Goal: Task Accomplishment & Management: Complete application form

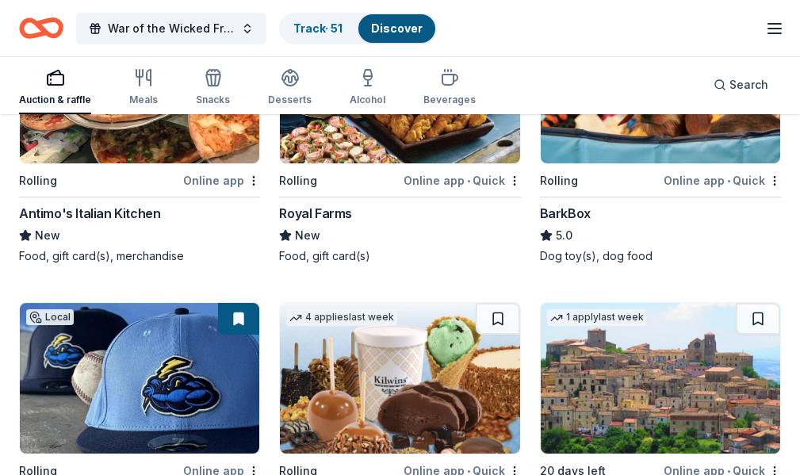
scroll to position [1522, 0]
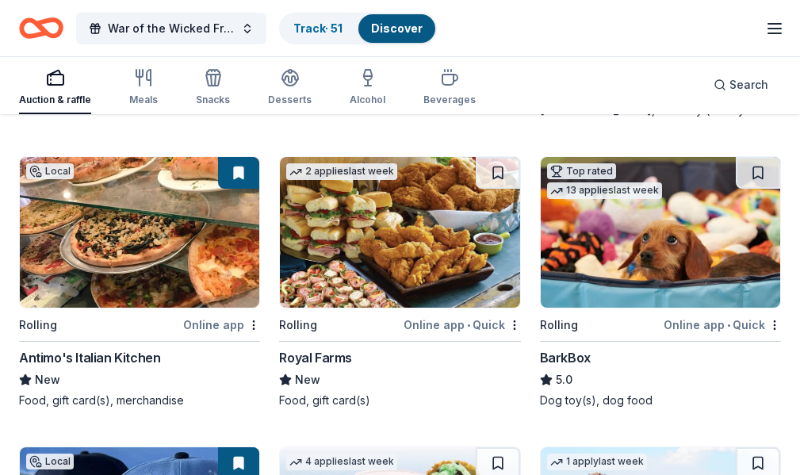
scroll to position [1232, 0]
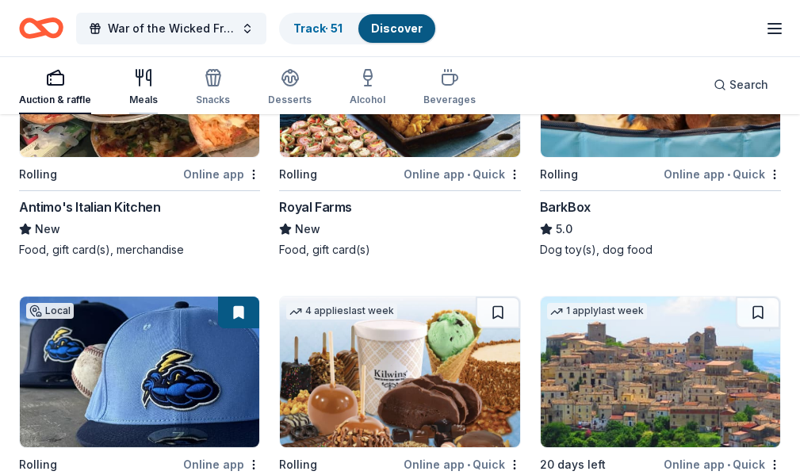
click at [144, 105] on div "Meals" at bounding box center [143, 100] width 29 height 13
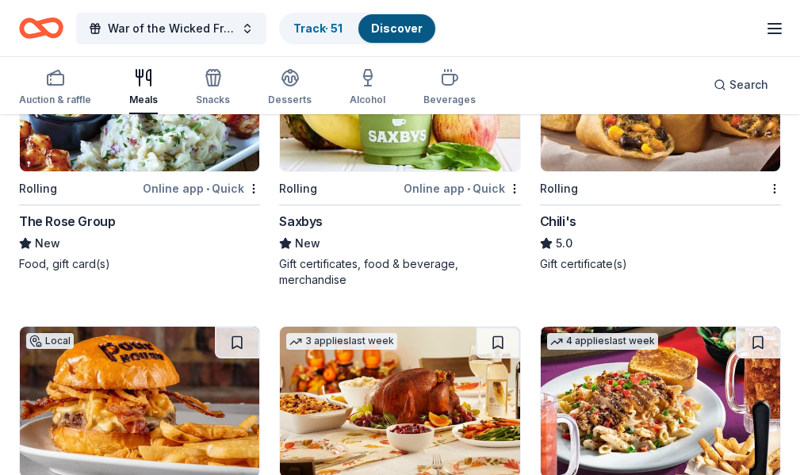
scroll to position [1455, 0]
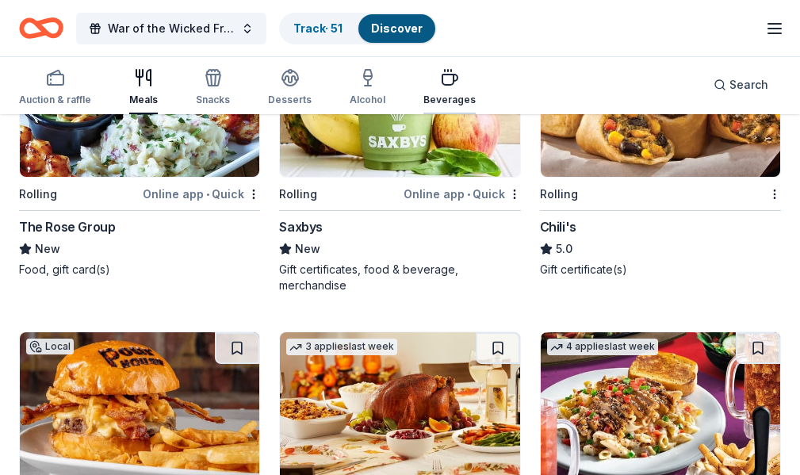
click at [431, 88] on div "Beverages" at bounding box center [450, 87] width 52 height 38
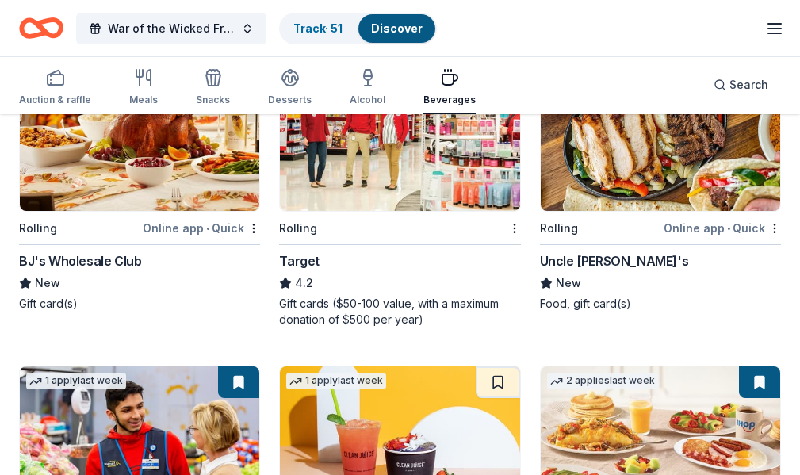
scroll to position [873, 0]
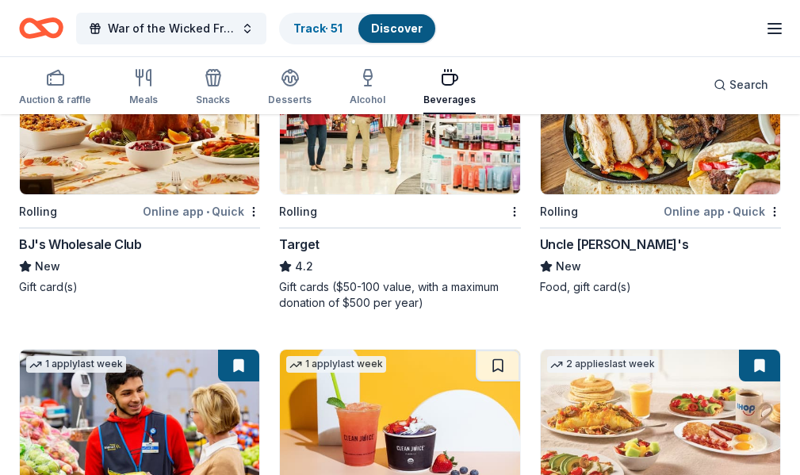
click at [452, 350] on img at bounding box center [400, 425] width 240 height 151
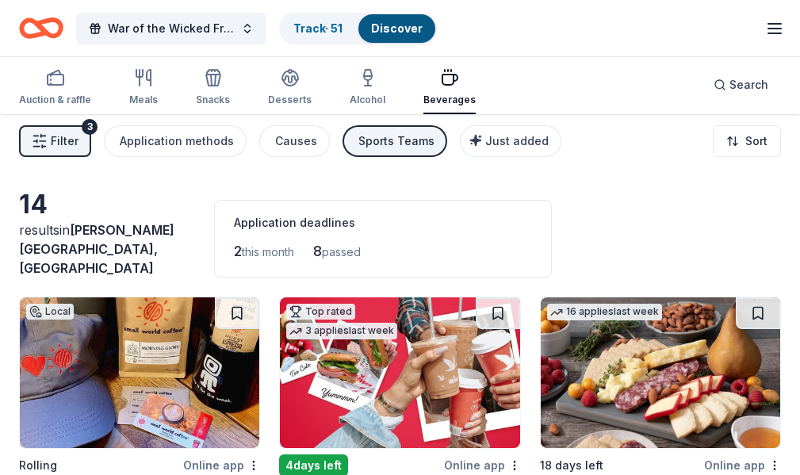
scroll to position [0, 0]
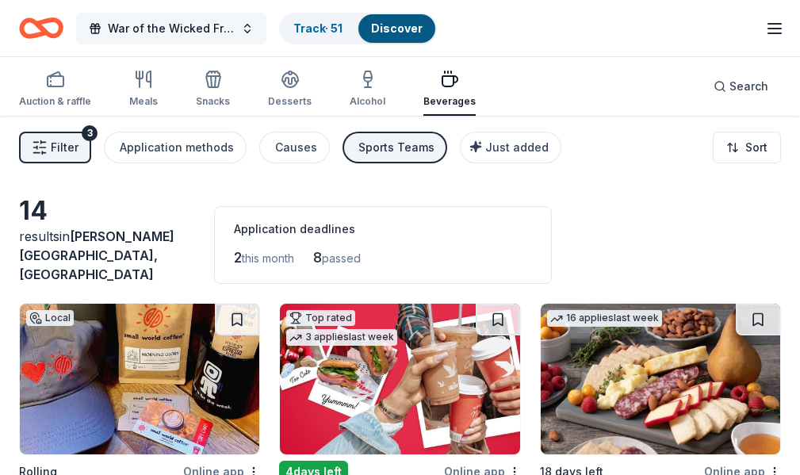
click at [184, 32] on span "War of the Wicked Friendly 10uC" at bounding box center [171, 28] width 127 height 19
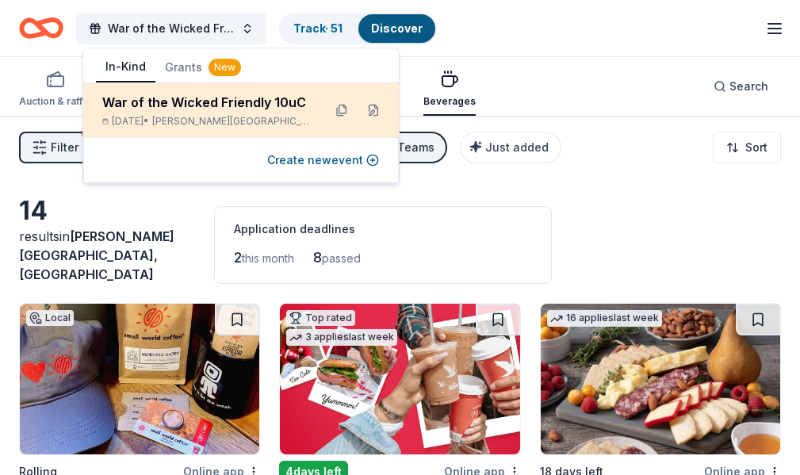
click at [194, 106] on div "War of the Wicked Friendly 10uC" at bounding box center [206, 102] width 208 height 19
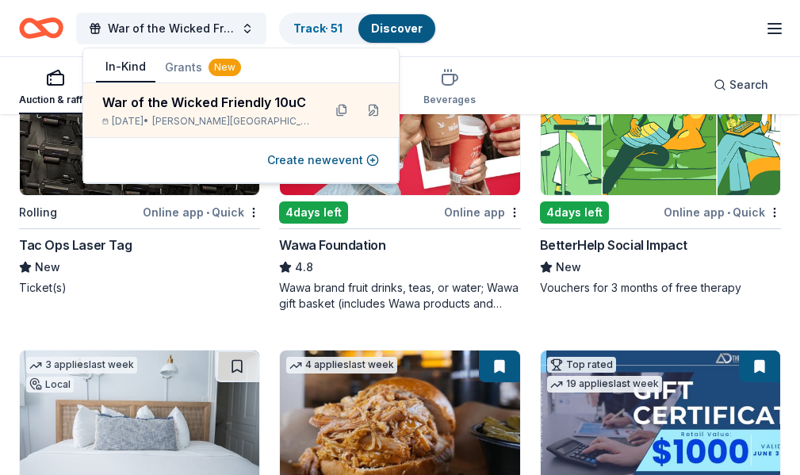
scroll to position [291, 0]
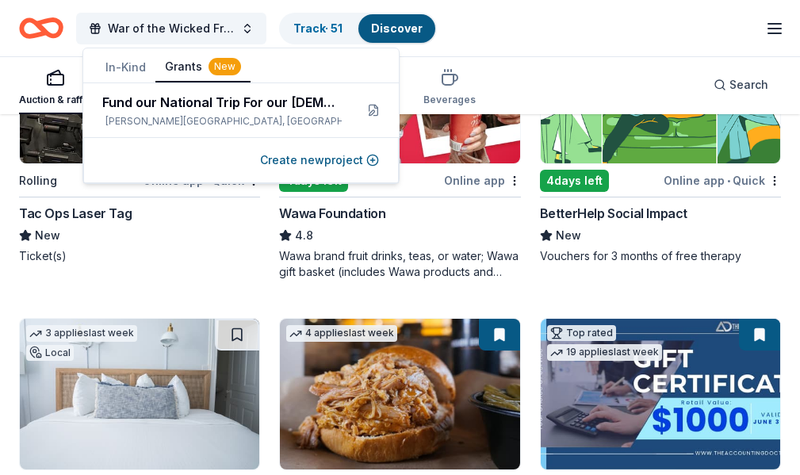
click at [186, 62] on button "Grants New" at bounding box center [202, 67] width 95 height 30
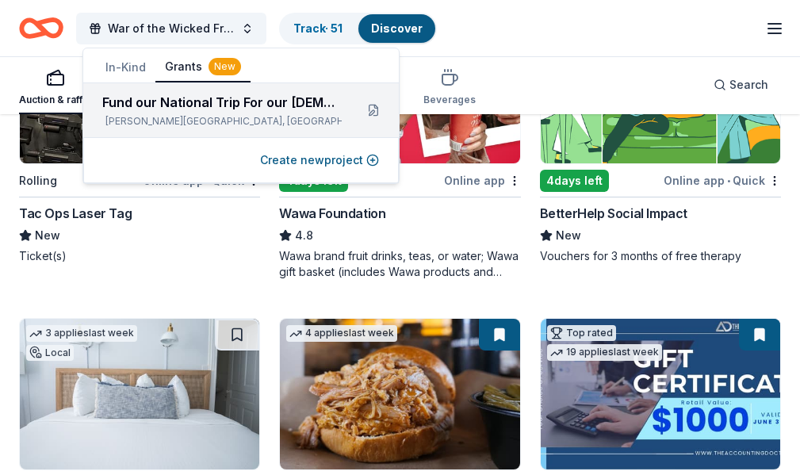
click at [189, 110] on div "Fund our National Trip For our [DEMOGRAPHIC_DATA] Girls to play softball" at bounding box center [222, 102] width 240 height 19
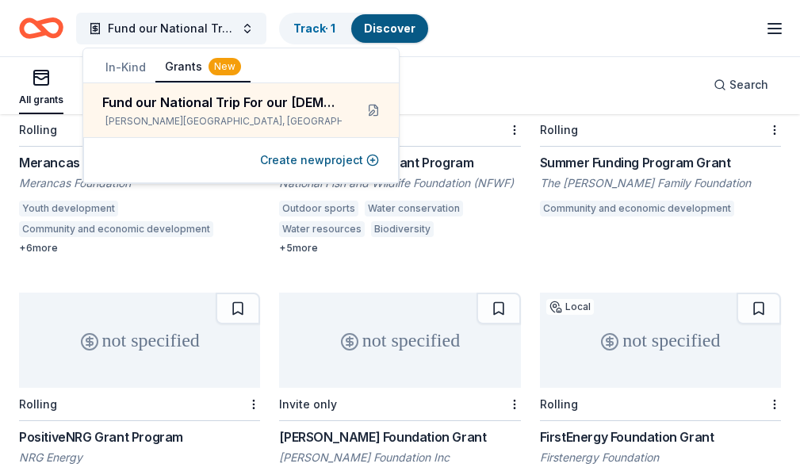
scroll to position [291, 0]
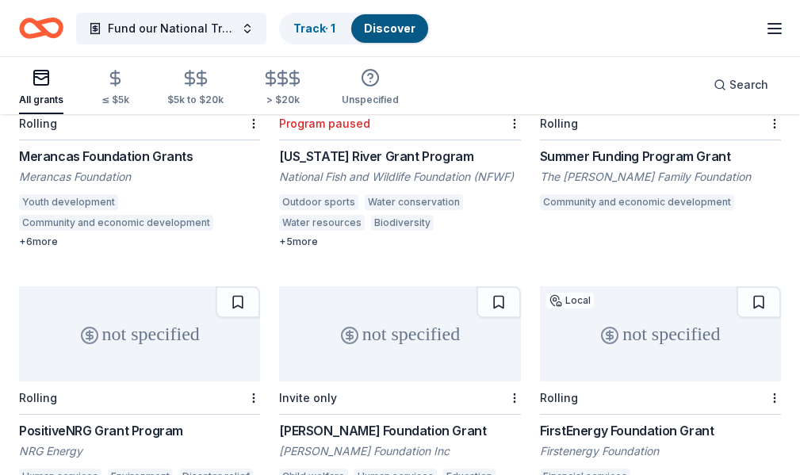
click at [540, 318] on div "not specified" at bounding box center [660, 333] width 241 height 95
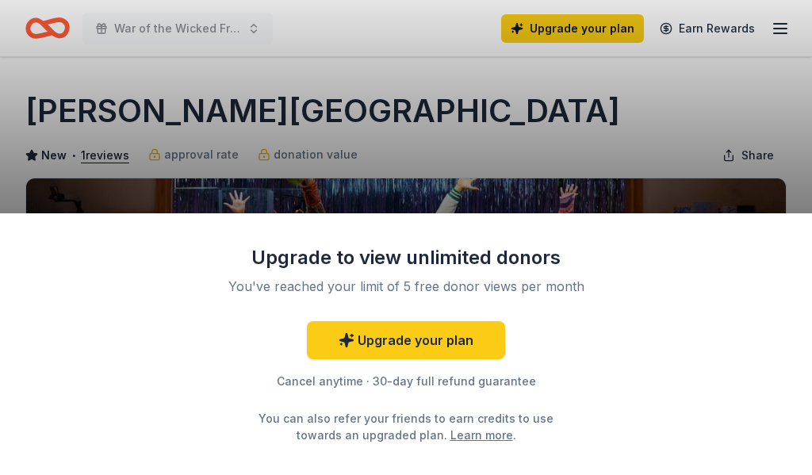
click at [459, 144] on div "Upgrade to view unlimited donors You've reached your limit of 5 free donor view…" at bounding box center [406, 237] width 812 height 475
click at [487, 213] on div "Upgrade to view unlimited donors You've reached your limit of 5 free donor view…" at bounding box center [406, 237] width 812 height 475
click at [370, 186] on div "Upgrade to view unlimited donors You've reached your limit of 5 free donor view…" at bounding box center [406, 237] width 812 height 475
click at [515, 148] on div "Upgrade to view unlimited donors You've reached your limit of 5 free donor view…" at bounding box center [406, 237] width 812 height 475
click at [321, 106] on div "Upgrade to view unlimited donors You've reached your limit of 5 free donor view…" at bounding box center [406, 237] width 812 height 475
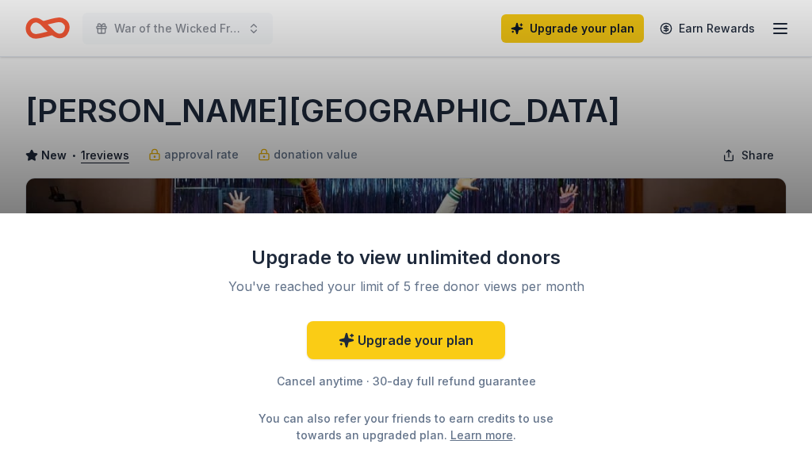
click at [308, 162] on div "Upgrade to view unlimited donors You've reached your limit of 5 free donor view…" at bounding box center [406, 237] width 812 height 475
click at [403, 141] on div "Upgrade to view unlimited donors You've reached your limit of 5 free donor view…" at bounding box center [406, 237] width 812 height 475
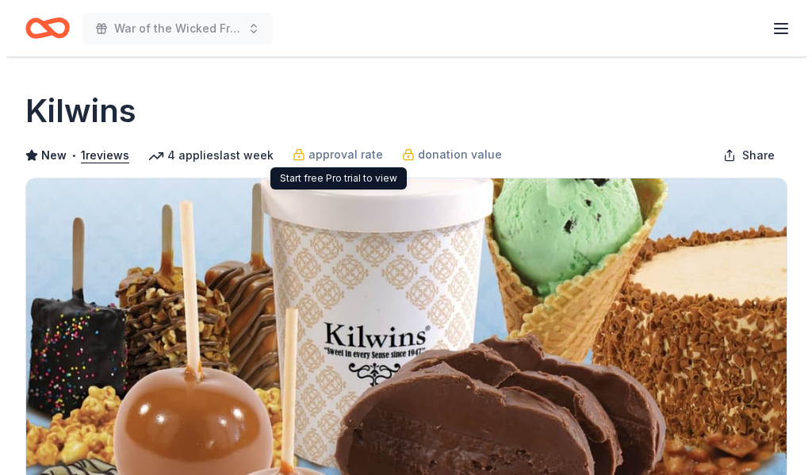
scroll to position [581, 0]
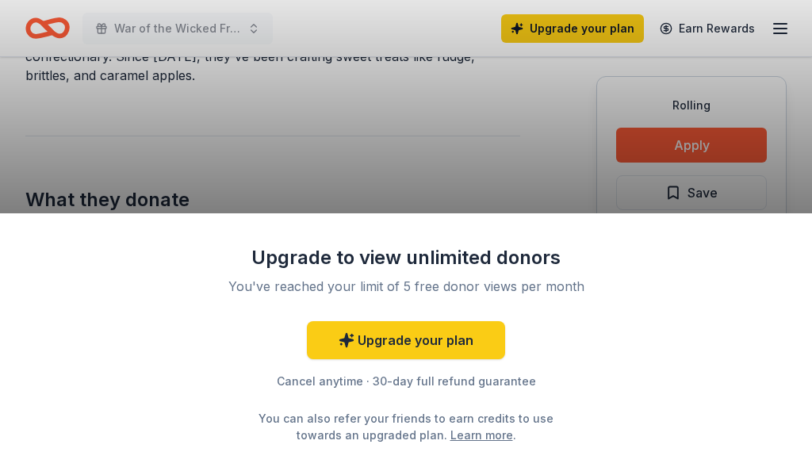
click at [652, 157] on div "Upgrade to view unlimited donors You've reached your limit of 5 free donor view…" at bounding box center [406, 237] width 812 height 475
click at [348, 136] on div "Upgrade to view unlimited donors You've reached your limit of 5 free donor view…" at bounding box center [406, 237] width 812 height 475
drag, startPoint x: 348, startPoint y: 137, endPoint x: 224, endPoint y: 149, distance: 124.3
click at [224, 148] on div "Upgrade to view unlimited donors You've reached your limit of 5 free donor view…" at bounding box center [406, 237] width 812 height 475
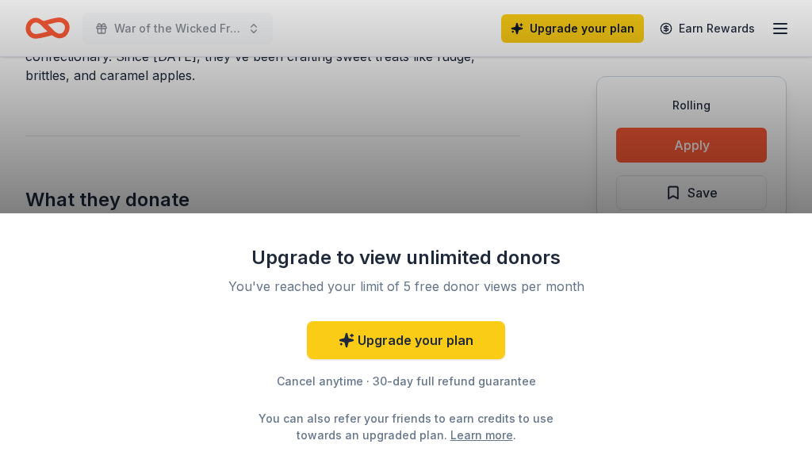
click at [552, 137] on div "Upgrade to view unlimited donors You've reached your limit of 5 free donor view…" at bounding box center [406, 237] width 812 height 475
click at [393, 216] on div "Upgrade to view unlimited donors You've reached your limit of 5 free donor view…" at bounding box center [406, 344] width 812 height 262
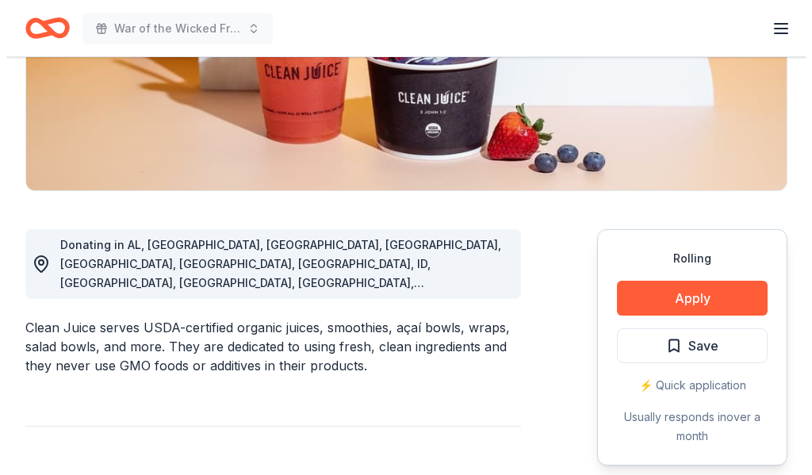
scroll to position [291, 0]
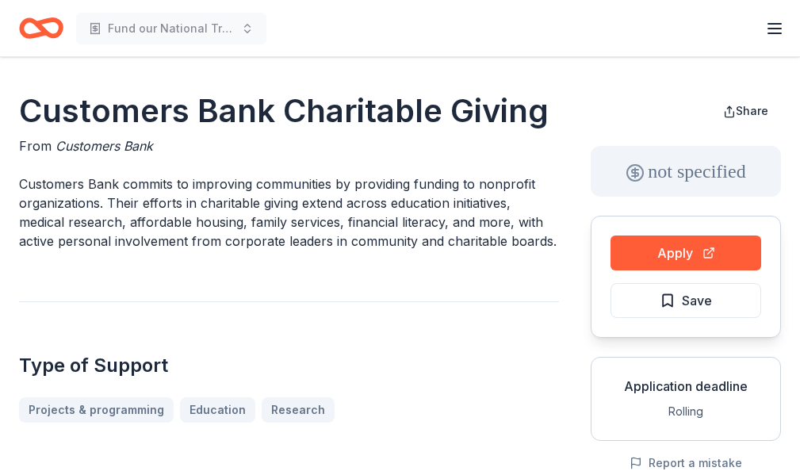
click at [622, 247] on button "Apply" at bounding box center [686, 253] width 151 height 35
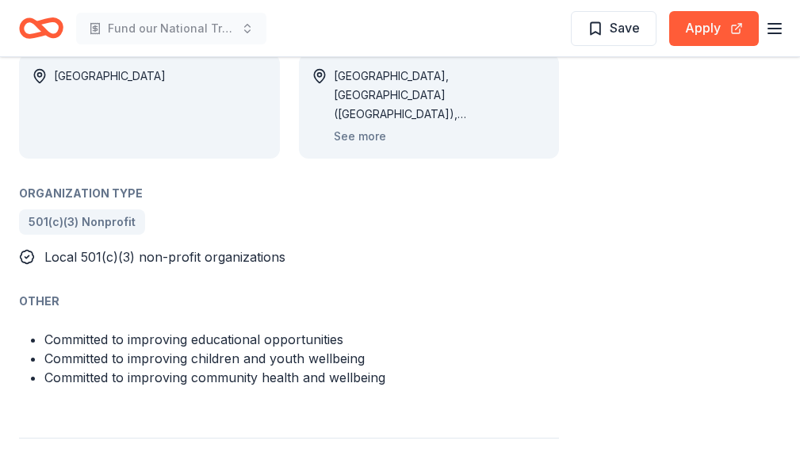
scroll to position [873, 0]
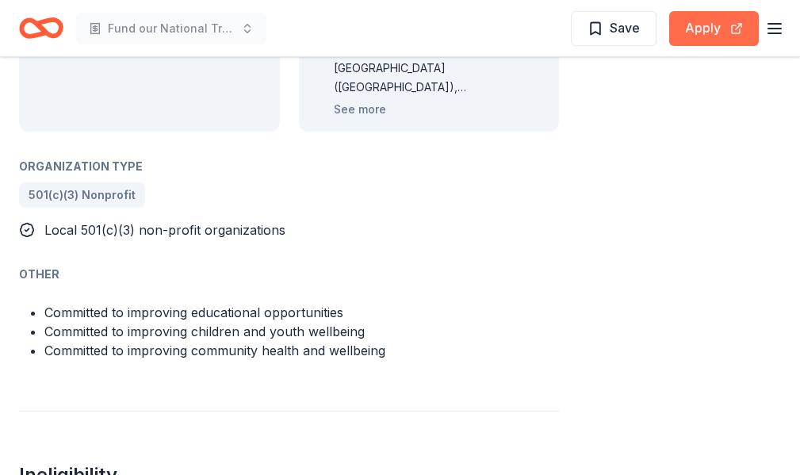
click at [686, 29] on button "Apply" at bounding box center [714, 28] width 90 height 35
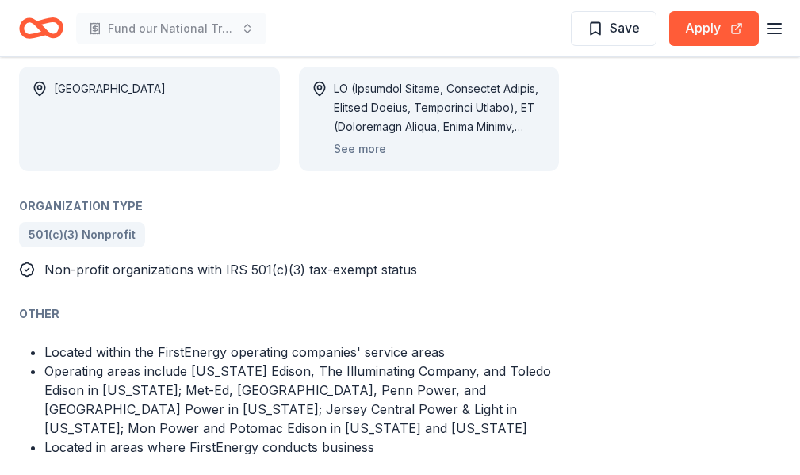
scroll to position [873, 0]
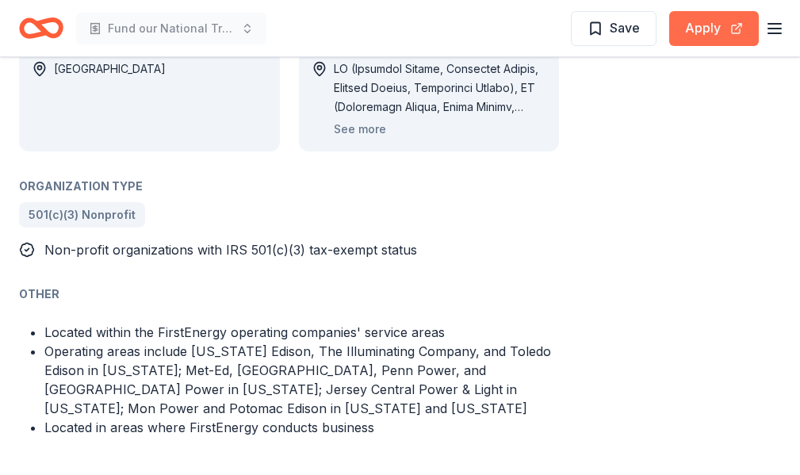
click at [686, 24] on button "Apply" at bounding box center [714, 28] width 90 height 35
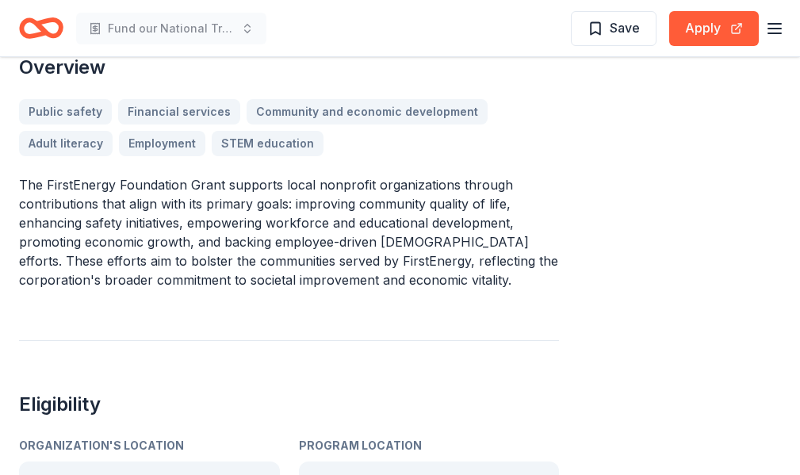
scroll to position [0, 0]
